Goal: Task Accomplishment & Management: Use online tool/utility

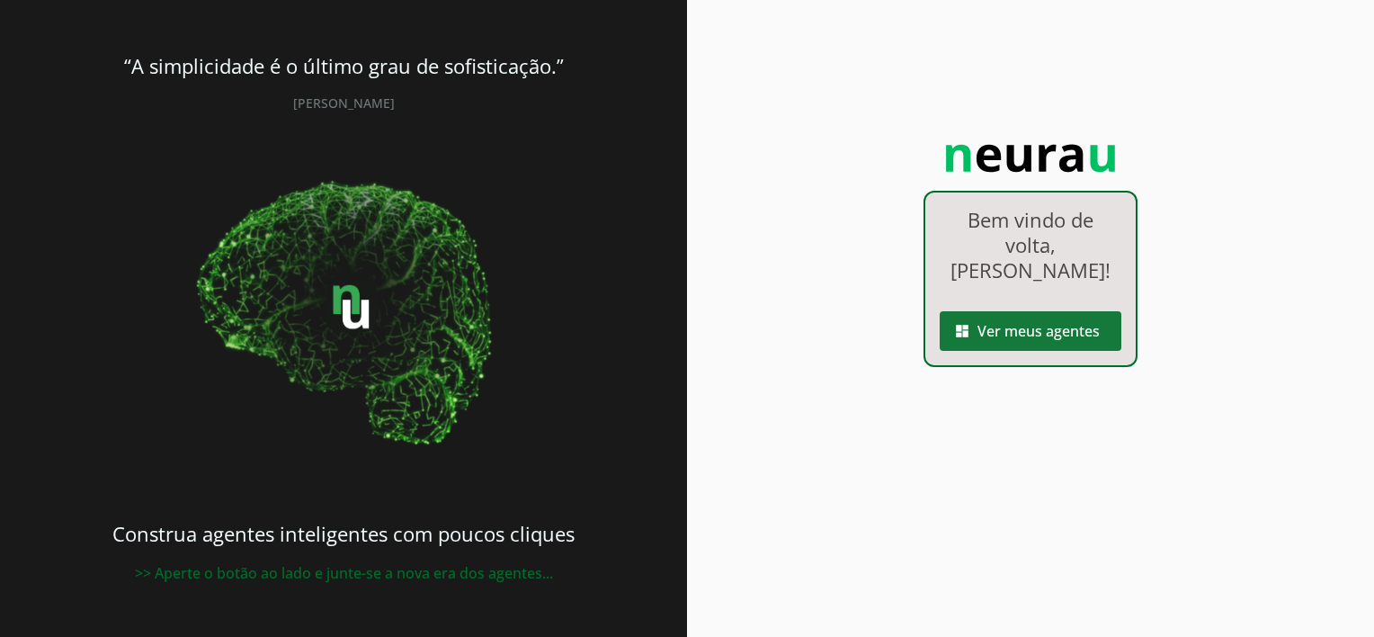
click at [1007, 309] on span at bounding box center [1030, 330] width 182 height 43
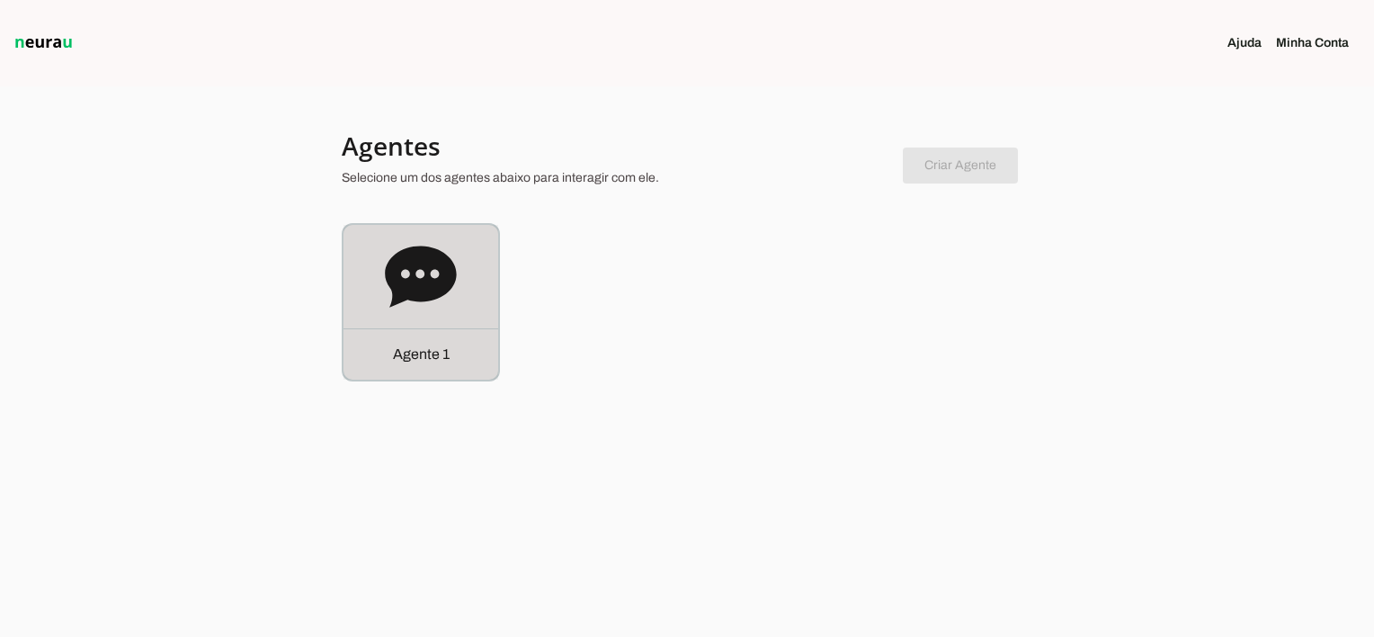
click at [443, 367] on div "Agente 1" at bounding box center [420, 353] width 155 height 51
